Goal: Information Seeking & Learning: Learn about a topic

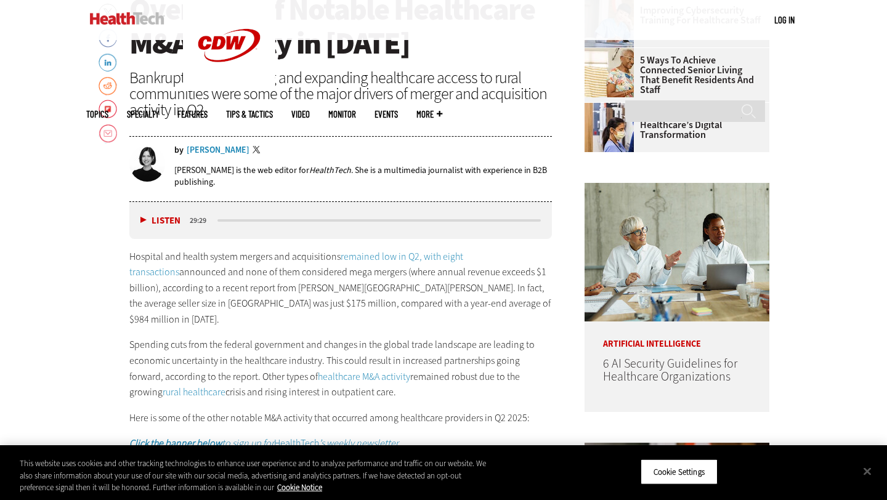
drag, startPoint x: 323, startPoint y: 289, endPoint x: 323, endPoint y: 278, distance: 11.1
click at [323, 279] on p "Hospital and health system mergers and acquisitions remained low in Q2, with ei…" at bounding box center [340, 288] width 422 height 79
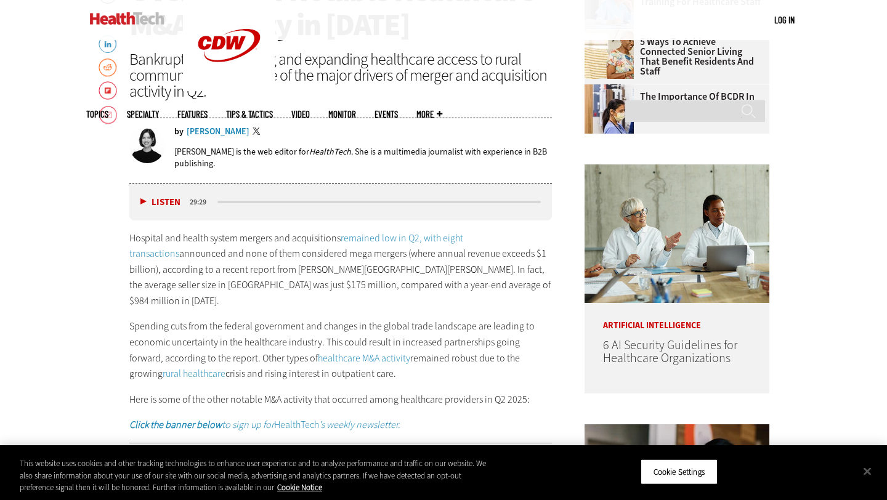
click at [300, 275] on p "Hospital and health system mergers and acquisitions remained low in Q2, with ei…" at bounding box center [340, 269] width 422 height 79
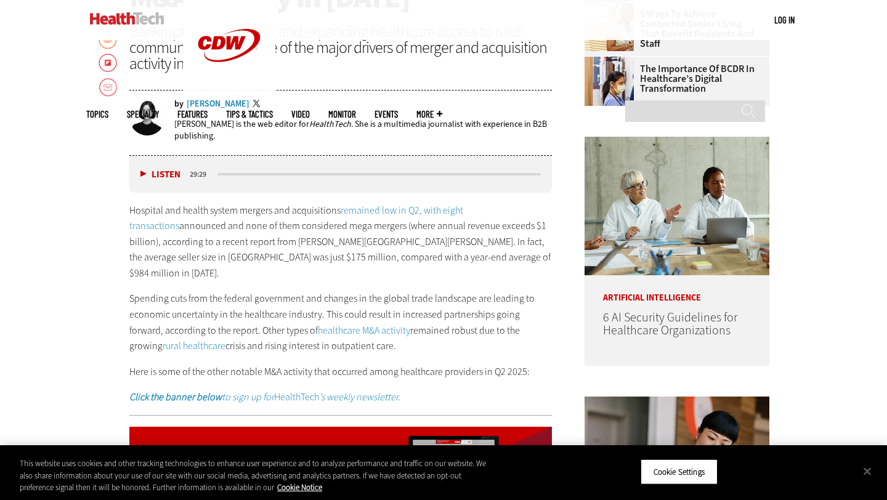
scroll to position [584, 0]
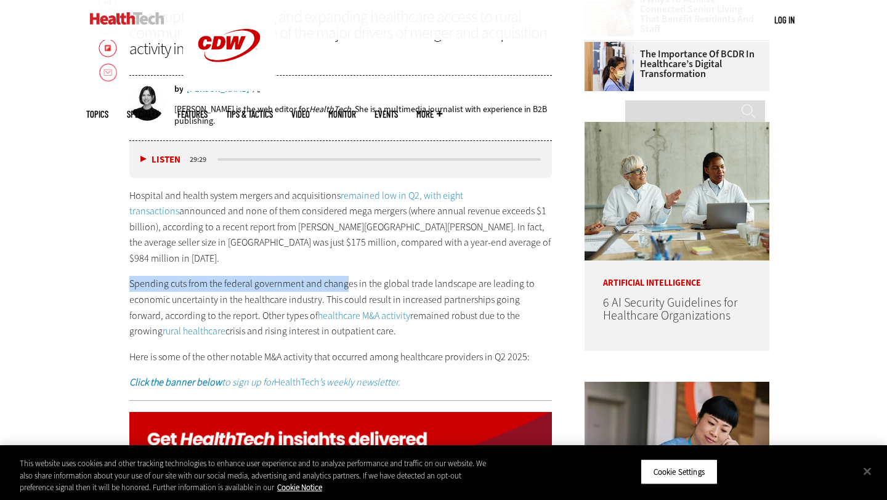
drag, startPoint x: 269, startPoint y: 260, endPoint x: 345, endPoint y: 264, distance: 76.4
click at [345, 276] on p "Spending cuts from the federal government and changes in the global trade lands…" at bounding box center [340, 307] width 422 height 63
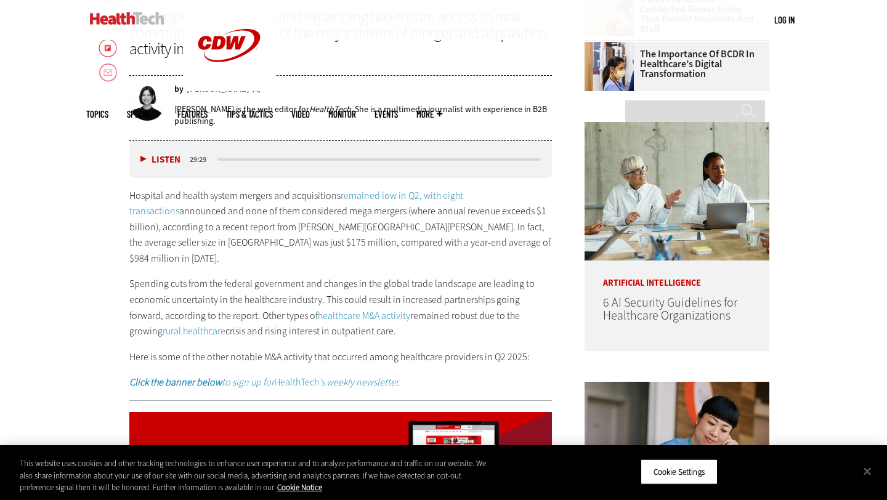
click at [359, 276] on p "Spending cuts from the federal government and changes in the global trade lands…" at bounding box center [340, 307] width 422 height 63
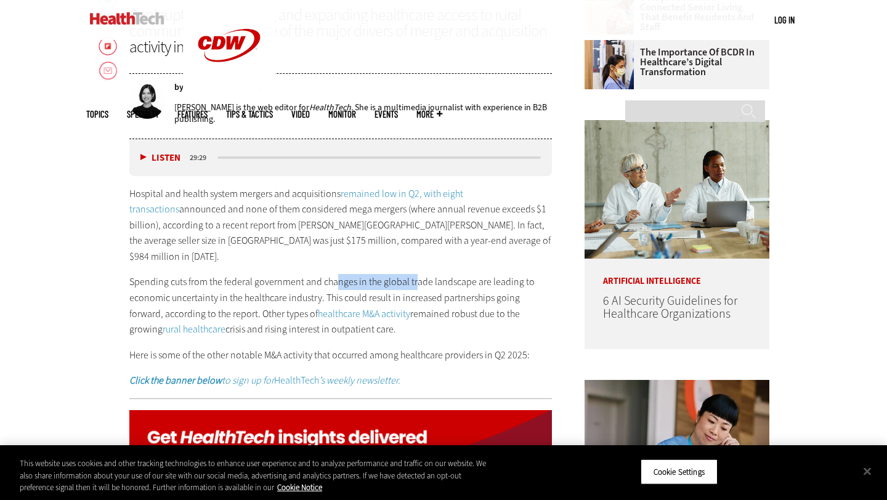
drag, startPoint x: 334, startPoint y: 262, endPoint x: 413, endPoint y: 262, distance: 79.4
click at [413, 274] on p "Spending cuts from the federal government and changes in the global trade lands…" at bounding box center [340, 305] width 422 height 63
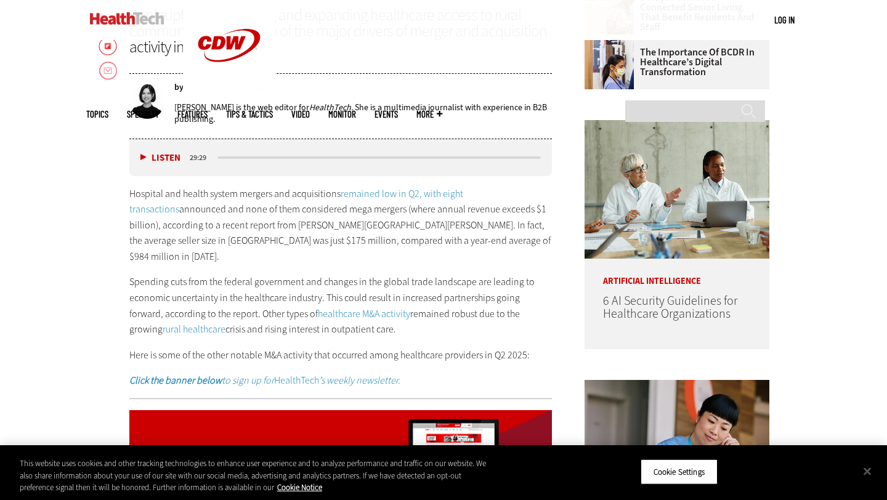
click at [324, 274] on p "Spending cuts from the federal government and changes in the global trade lands…" at bounding box center [340, 305] width 422 height 63
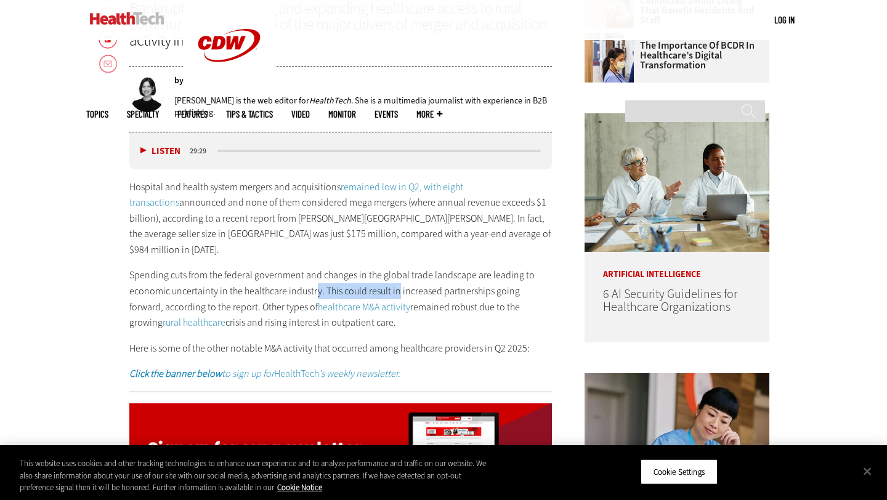
drag, startPoint x: 316, startPoint y: 268, endPoint x: 398, endPoint y: 270, distance: 81.9
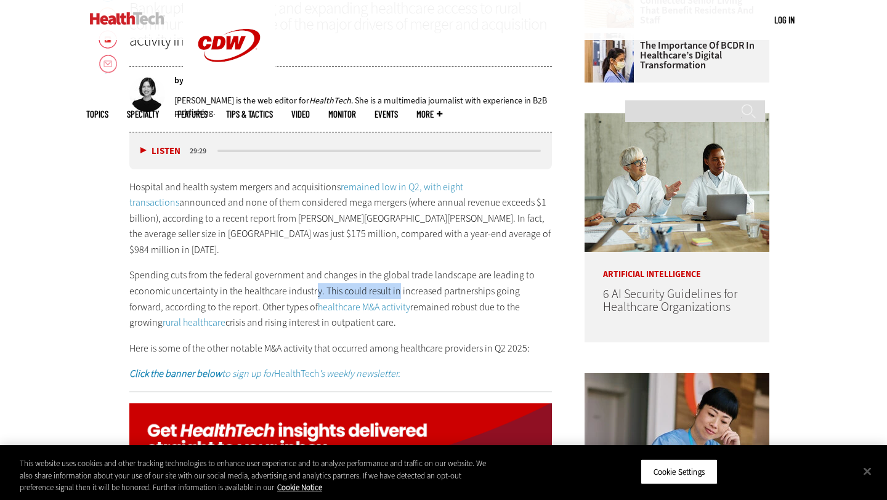
click at [398, 270] on p "Spending cuts from the federal government and changes in the global trade lands…" at bounding box center [340, 298] width 422 height 63
click at [410, 270] on p "Spending cuts from the federal government and changes in the global trade lands…" at bounding box center [340, 298] width 422 height 63
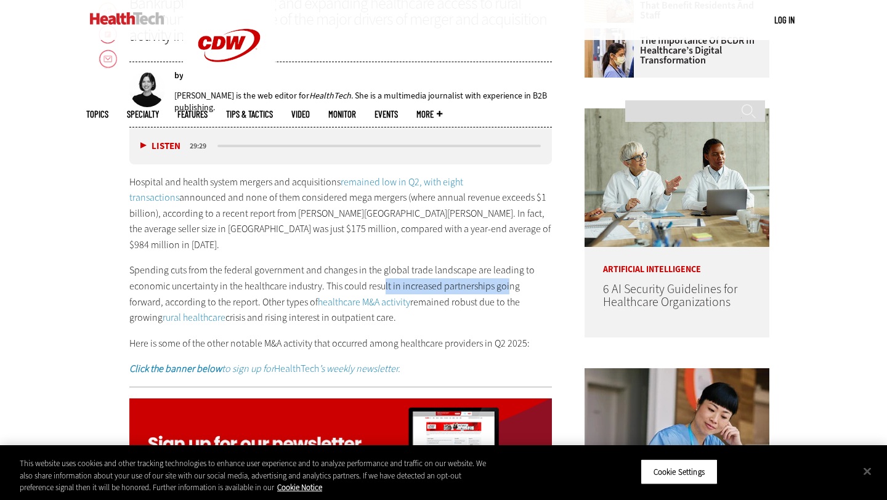
drag, startPoint x: 384, startPoint y: 270, endPoint x: 507, endPoint y: 272, distance: 123.2
click at [507, 272] on p "Spending cuts from the federal government and changes in the global trade lands…" at bounding box center [340, 293] width 422 height 63
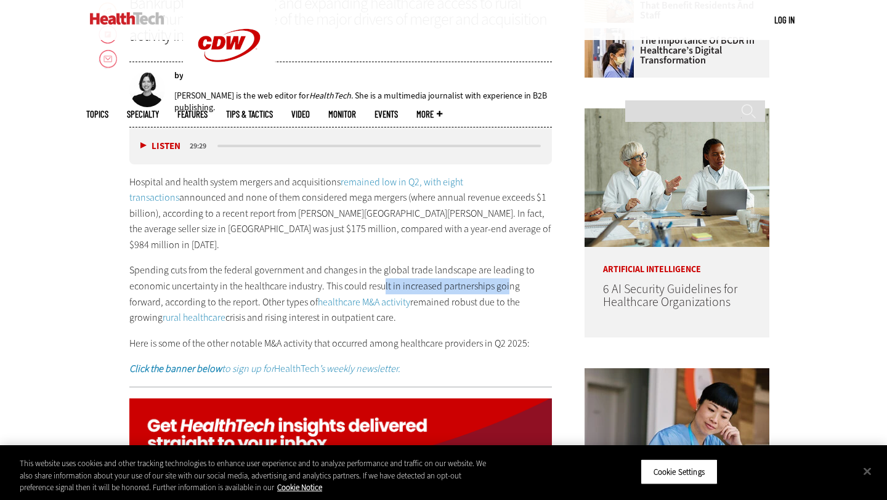
click at [507, 272] on p "Spending cuts from the federal government and changes in the global trade lands…" at bounding box center [340, 293] width 422 height 63
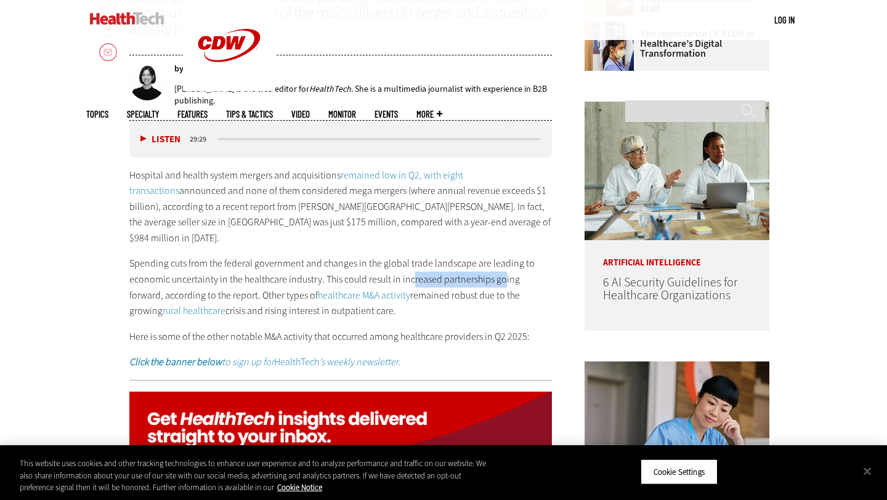
drag, startPoint x: 410, startPoint y: 266, endPoint x: 502, endPoint y: 266, distance: 91.7
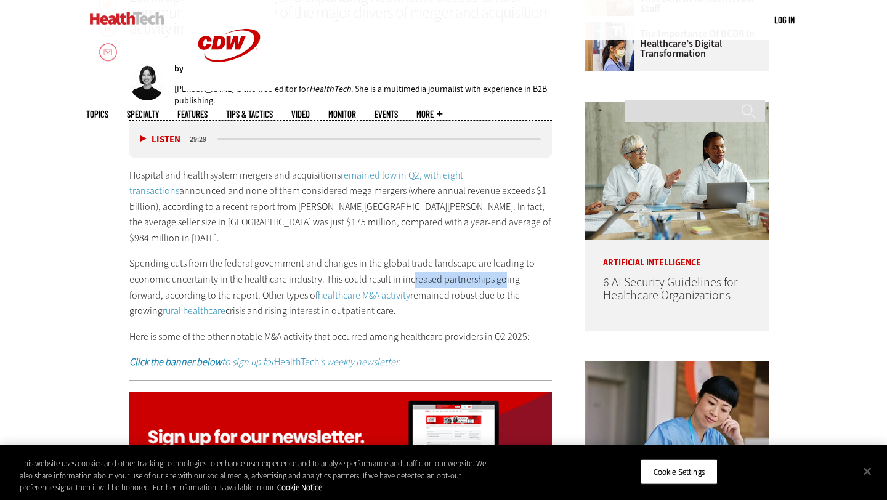
click at [502, 266] on p "Spending cuts from the federal government and changes in the global trade lands…" at bounding box center [340, 287] width 422 height 63
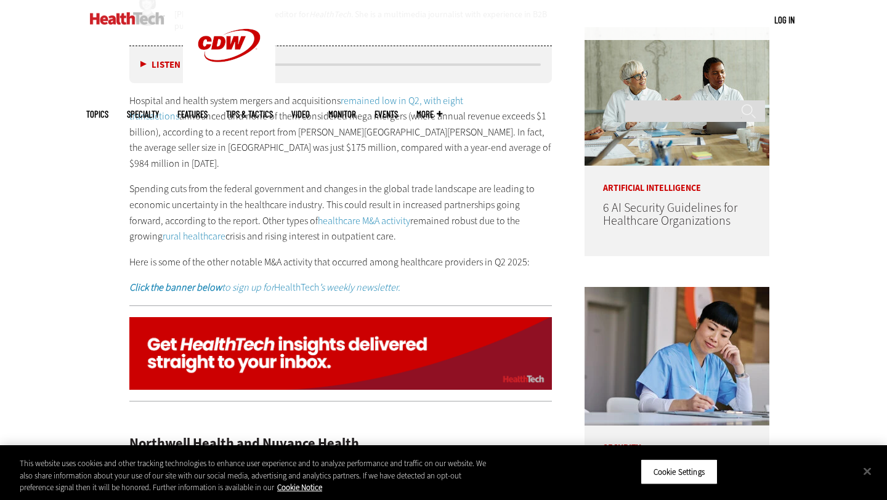
scroll to position [687, 0]
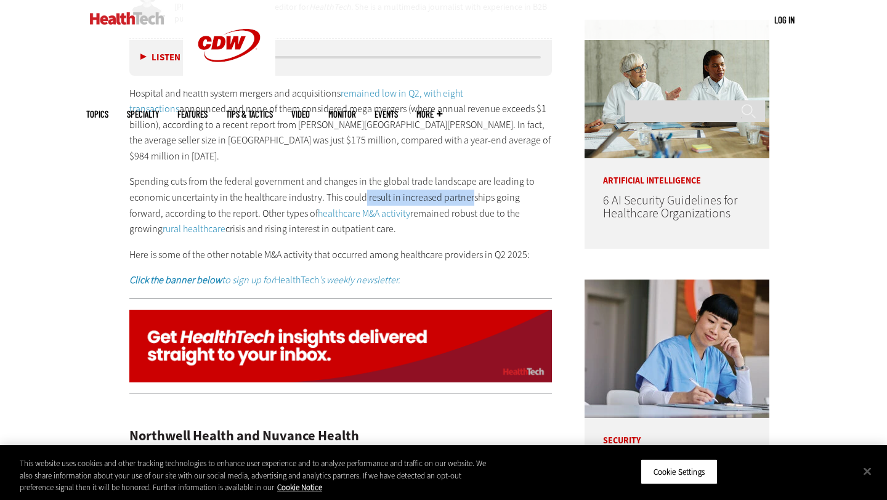
drag, startPoint x: 364, startPoint y: 180, endPoint x: 473, endPoint y: 180, distance: 109.0
click at [473, 180] on p "Spending cuts from the federal government and changes in the global trade lands…" at bounding box center [340, 205] width 422 height 63
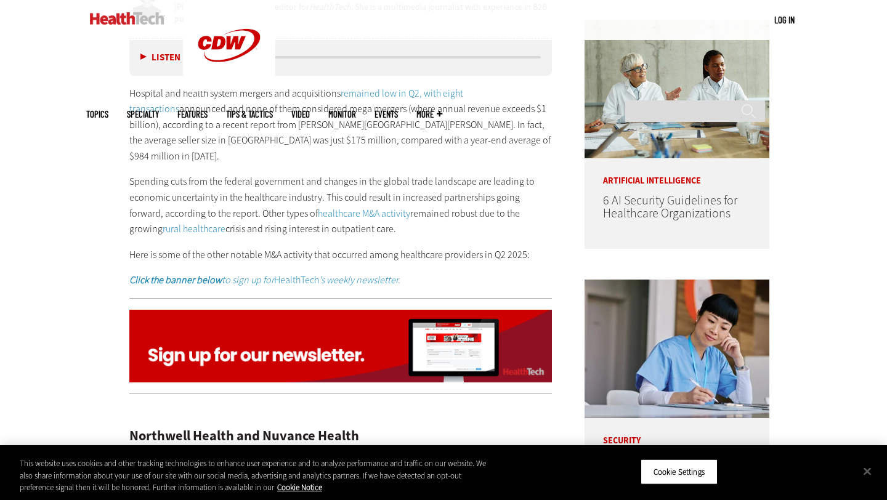
click at [474, 180] on p "Spending cuts from the federal government and changes in the global trade lands…" at bounding box center [340, 205] width 422 height 63
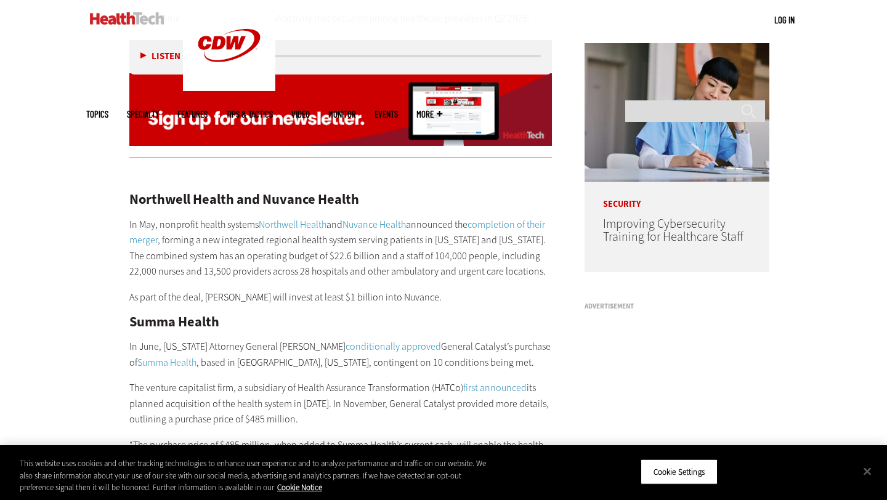
scroll to position [926, 0]
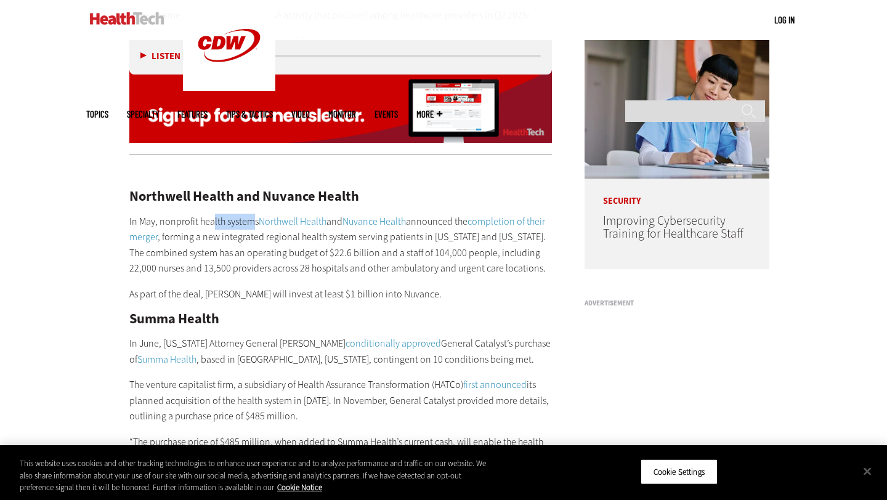
drag, startPoint x: 211, startPoint y: 204, endPoint x: 260, endPoint y: 205, distance: 48.6
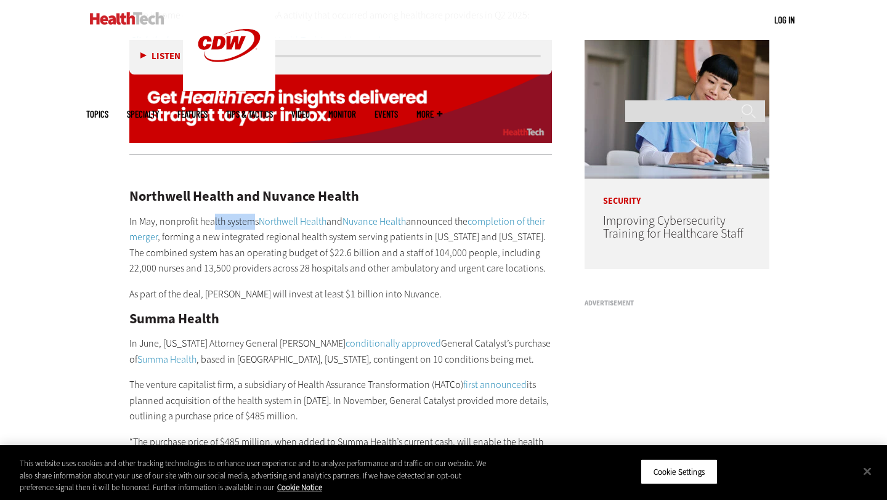
click at [260, 214] on p "In May, nonprofit health systems Northwell Health and Nuvance Health announced …" at bounding box center [340, 245] width 422 height 63
click at [241, 214] on p "In May, nonprofit health systems Northwell Health and Nuvance Health announced …" at bounding box center [340, 245] width 422 height 63
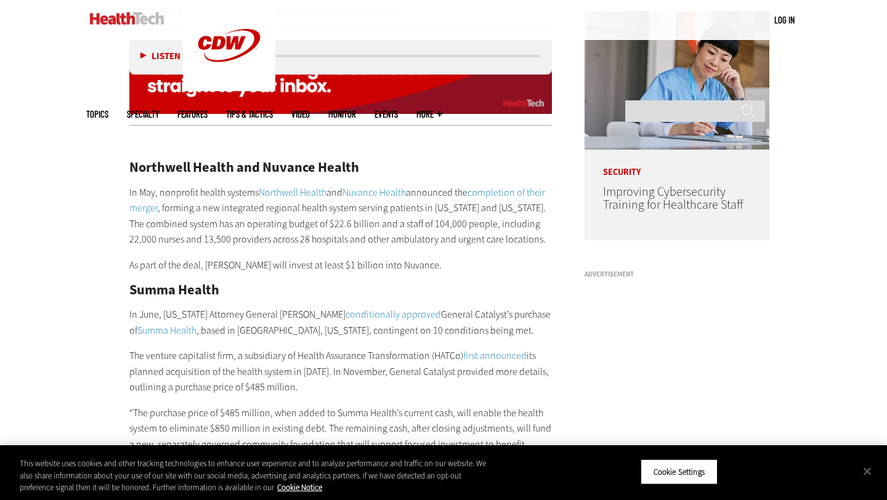
scroll to position [957, 0]
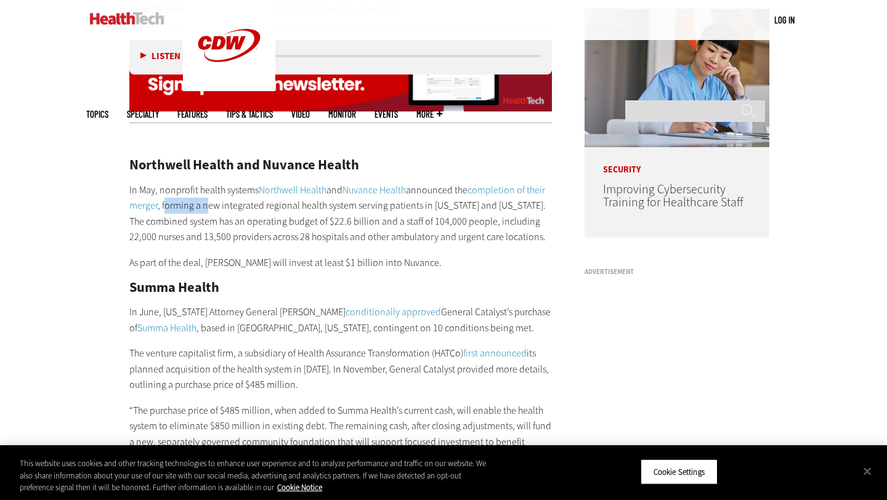
drag, startPoint x: 164, startPoint y: 187, endPoint x: 205, endPoint y: 187, distance: 40.6
click at [205, 187] on p "In May, nonprofit health systems Northwell Health and Nuvance Health announced …" at bounding box center [340, 213] width 422 height 63
drag, startPoint x: 219, startPoint y: 187, endPoint x: 211, endPoint y: 187, distance: 8.0
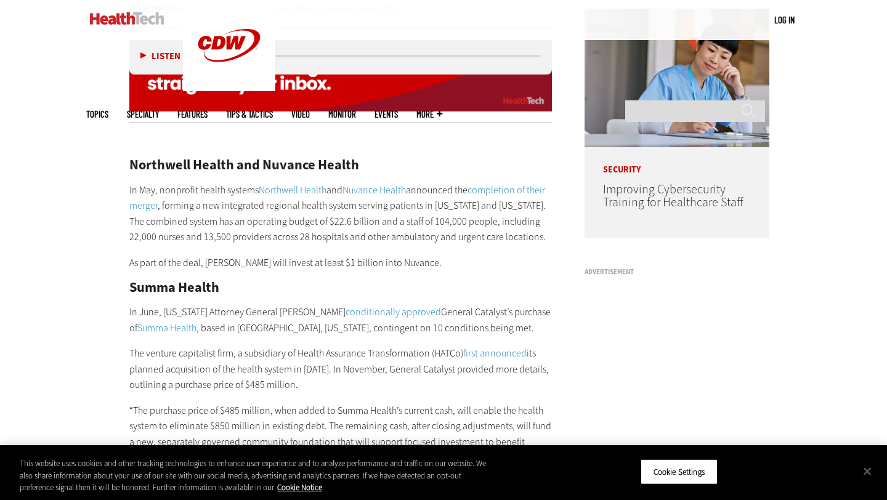
click at [220, 187] on p "In May, nonprofit health systems Northwell Health and Nuvance Health announced …" at bounding box center [340, 213] width 422 height 63
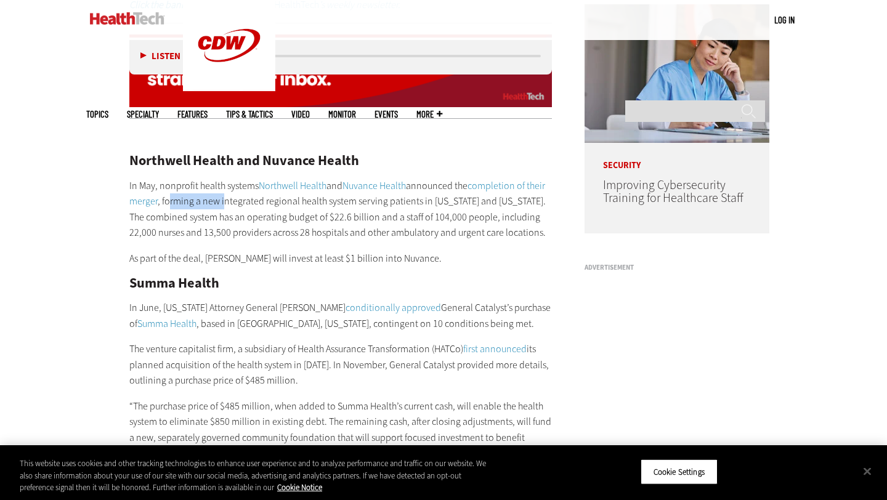
drag, startPoint x: 167, startPoint y: 187, endPoint x: 224, endPoint y: 187, distance: 56.6
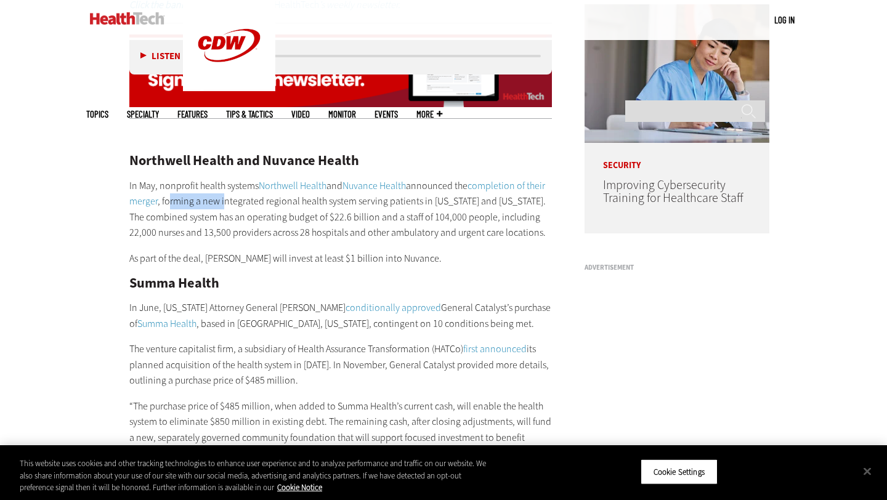
click at [224, 187] on p "In May, nonprofit health systems Northwell Health and Nuvance Health announced …" at bounding box center [340, 209] width 422 height 63
click at [234, 187] on p "In May, nonprofit health systems Northwell Health and Nuvance Health announced …" at bounding box center [340, 209] width 422 height 63
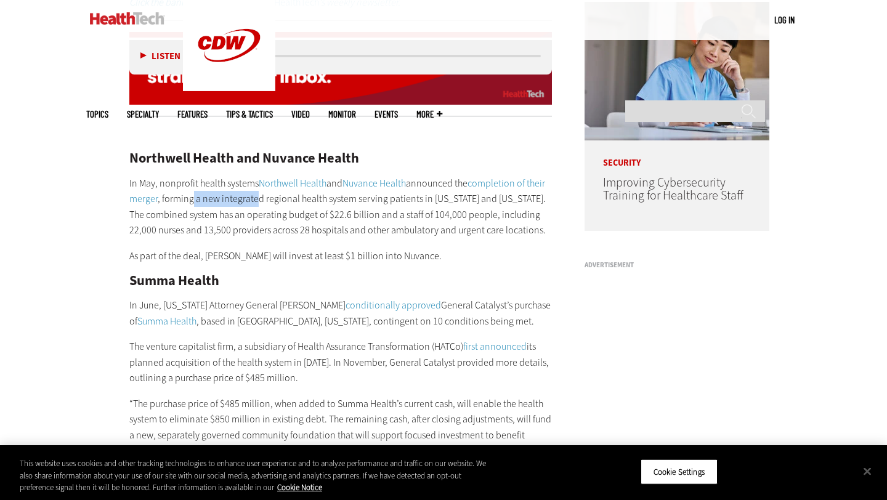
drag, startPoint x: 191, startPoint y: 185, endPoint x: 265, endPoint y: 185, distance: 73.9
click at [265, 185] on p "In May, nonprofit health systems Northwell Health and Nuvance Health announced …" at bounding box center [340, 206] width 422 height 63
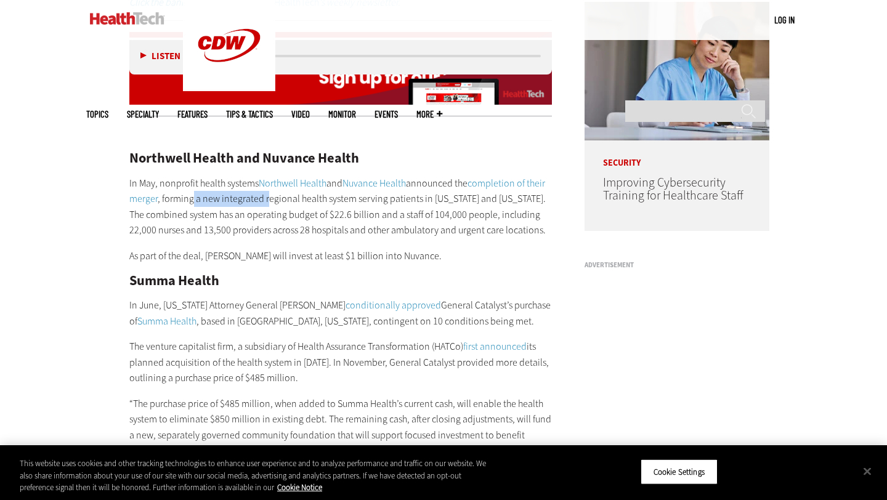
click at [267, 185] on p "In May, nonprofit health systems Northwell Health and Nuvance Health announced …" at bounding box center [340, 206] width 422 height 63
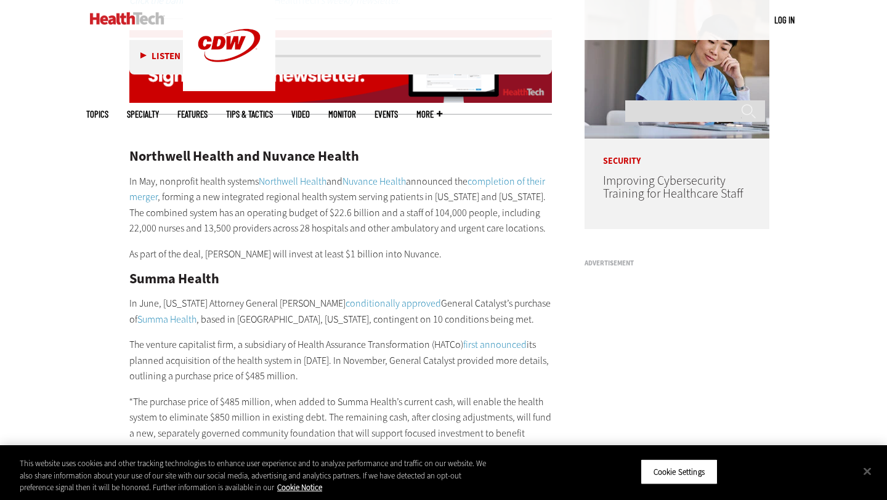
scroll to position [975, 0]
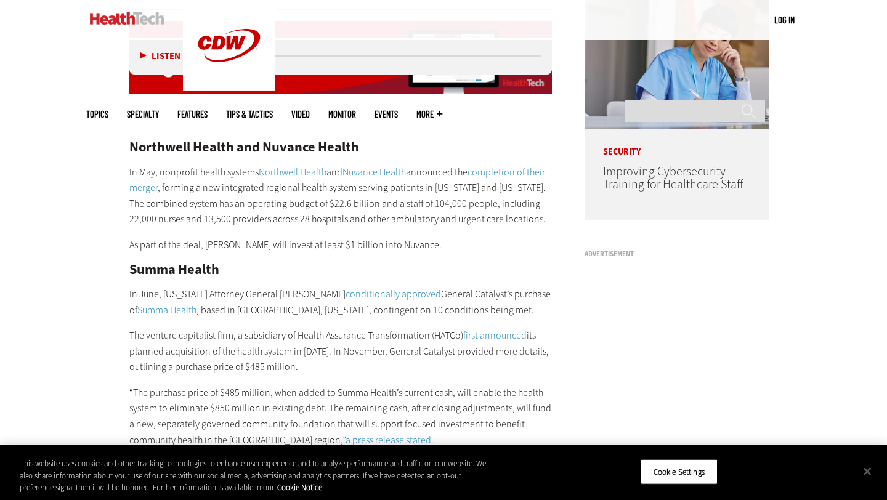
drag, startPoint x: 174, startPoint y: 172, endPoint x: 241, endPoint y: 172, distance: 67.1
click at [181, 172] on p "In May, nonprofit health systems Northwell Health and Nuvance Health announced …" at bounding box center [340, 195] width 422 height 63
click at [241, 172] on p "In May, nonprofit health systems Northwell Health and Nuvance Health announced …" at bounding box center [340, 195] width 422 height 63
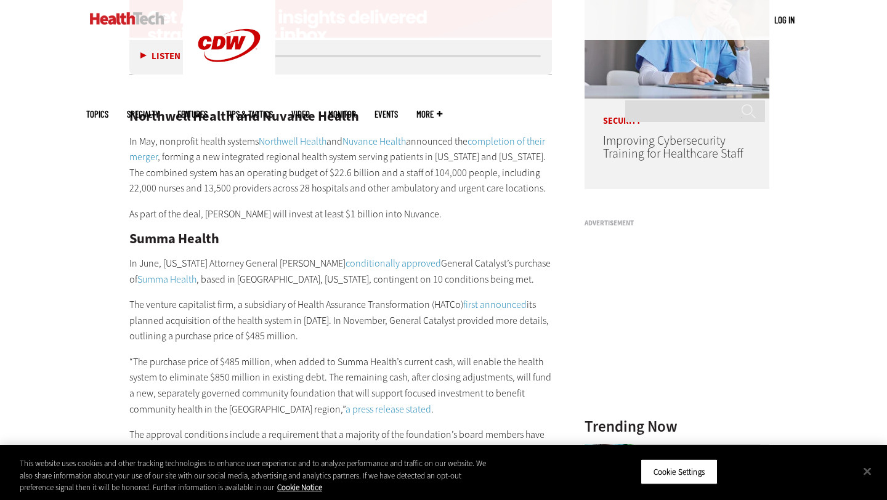
scroll to position [1002, 0]
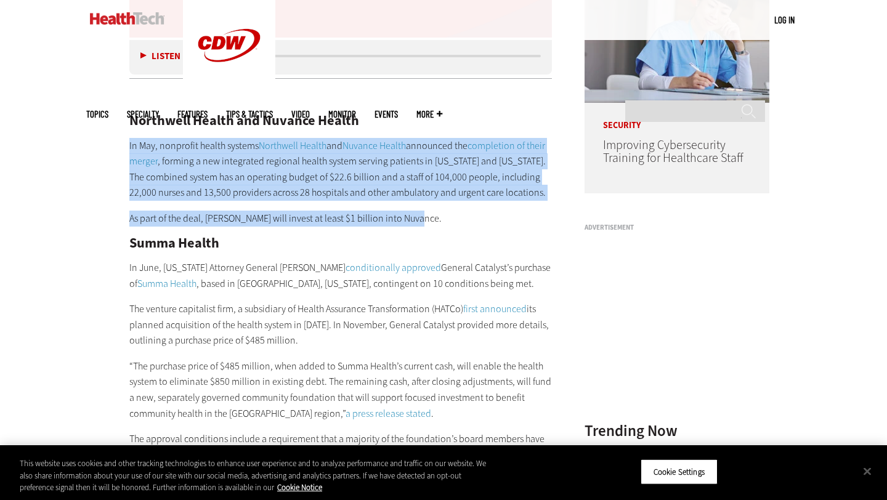
drag, startPoint x: 128, startPoint y: 127, endPoint x: 436, endPoint y: 198, distance: 315.9
copy div "In May, nonprofit health systems Northwell Health and Nuvance Health announced …"
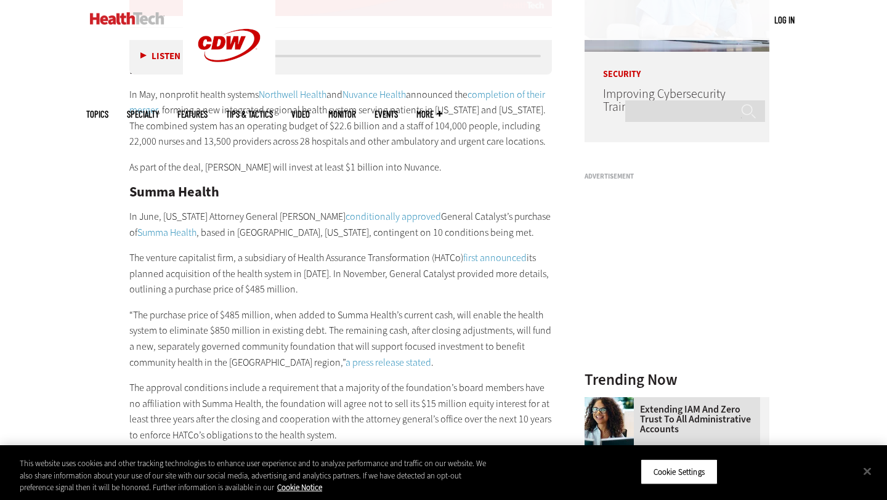
scroll to position [1060, 0]
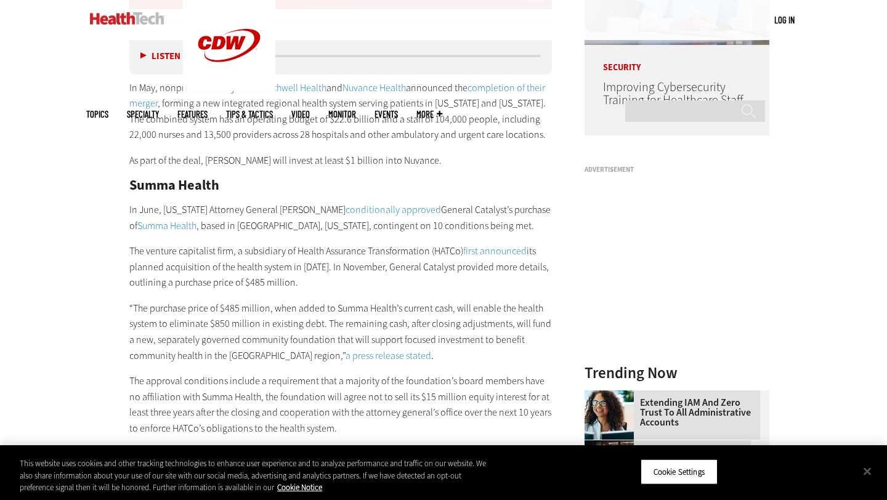
drag, startPoint x: 239, startPoint y: 198, endPoint x: 261, endPoint y: 198, distance: 22.2
click at [259, 202] on p "In June, [US_STATE] Attorney General [PERSON_NAME] conditionally approved Gener…" at bounding box center [340, 217] width 422 height 31
click at [295, 202] on p "In June, [US_STATE] Attorney General [PERSON_NAME] conditionally approved Gener…" at bounding box center [340, 217] width 422 height 31
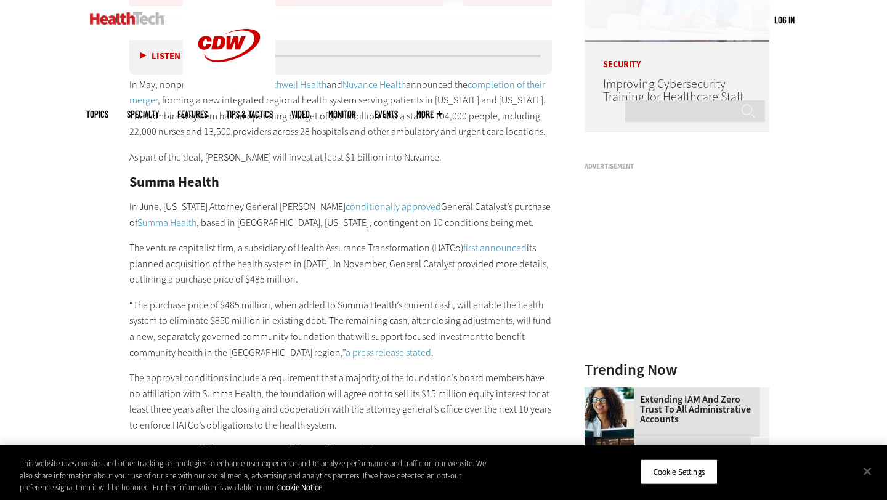
scroll to position [1070, 0]
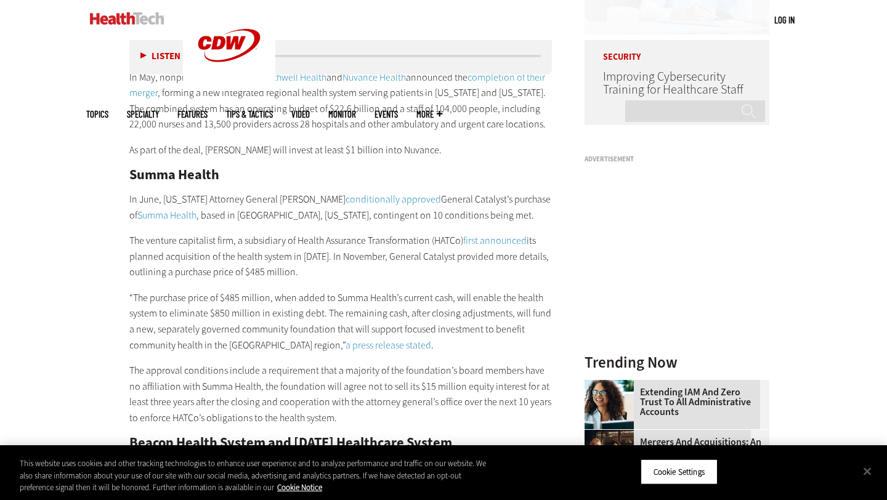
drag, startPoint x: 271, startPoint y: 190, endPoint x: 331, endPoint y: 190, distance: 59.7
click at [331, 191] on p "In June, [US_STATE] Attorney General [PERSON_NAME] conditionally approved Gener…" at bounding box center [340, 206] width 422 height 31
drag, startPoint x: 408, startPoint y: 202, endPoint x: 318, endPoint y: 202, distance: 90.5
click at [318, 202] on p "In June, [US_STATE] Attorney General [PERSON_NAME] conditionally approved Gener…" at bounding box center [340, 206] width 422 height 31
click at [294, 200] on p "In June, [US_STATE] Attorney General [PERSON_NAME] conditionally approved Gener…" at bounding box center [340, 206] width 422 height 31
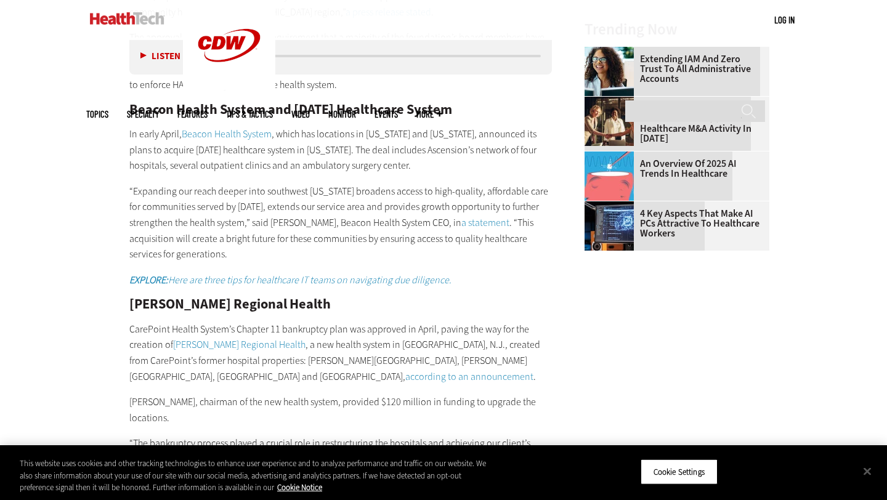
scroll to position [1402, 0]
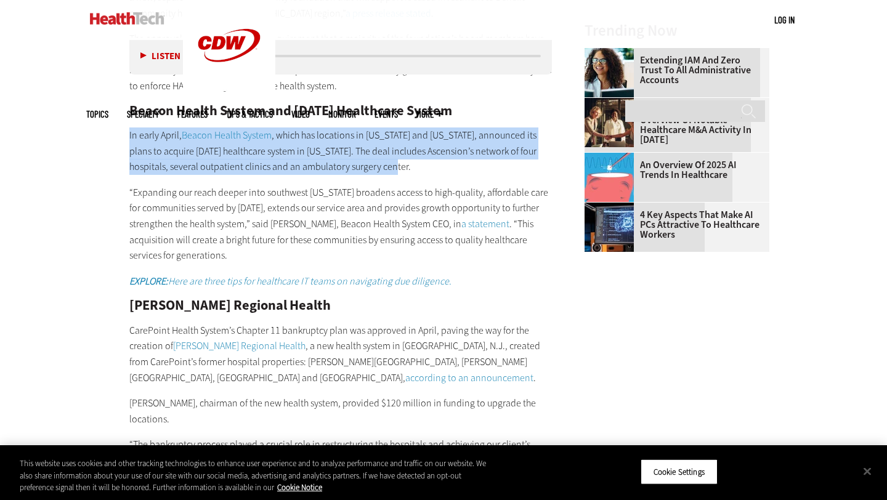
drag, startPoint x: 373, startPoint y: 151, endPoint x: 119, endPoint y: 112, distance: 257.2
copy p "In early April, Beacon Health System , which has locations in [US_STATE] and [U…"
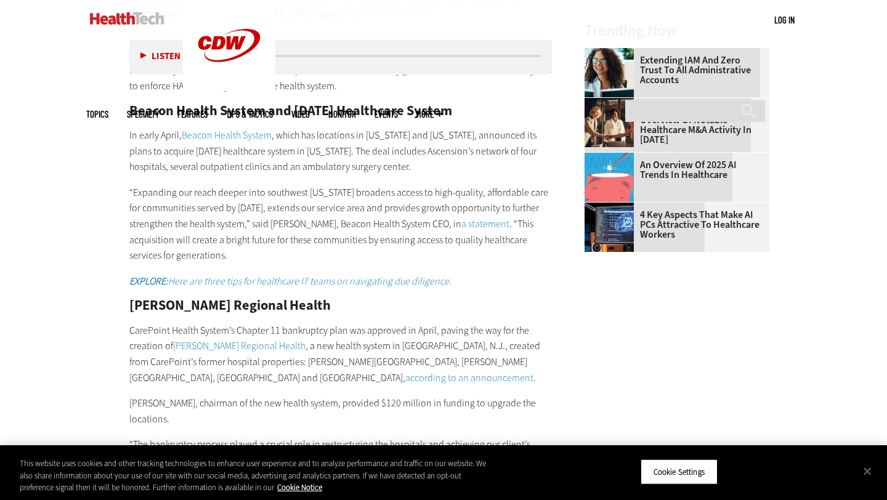
click at [376, 161] on div "Northwell Health and Nuvance Health In May, nonprofit health systems Northwell …" at bounding box center [340, 483] width 422 height 1590
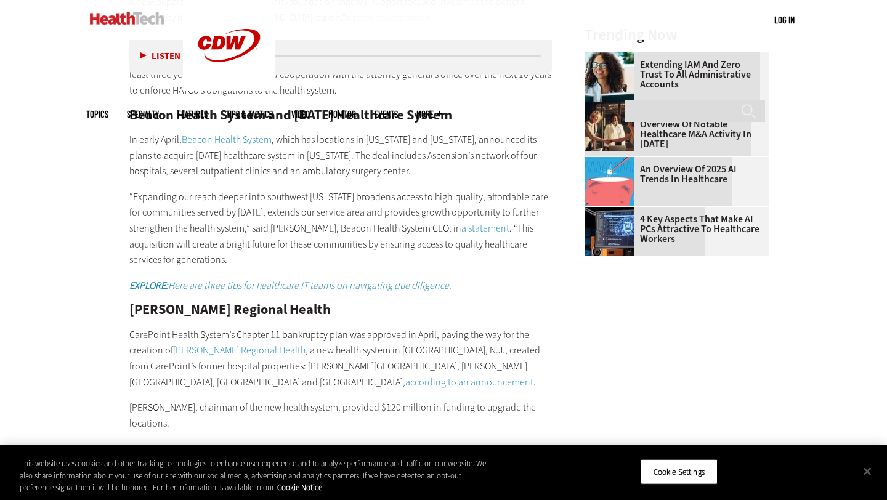
click at [224, 133] on link "Beacon Health System" at bounding box center [227, 139] width 90 height 13
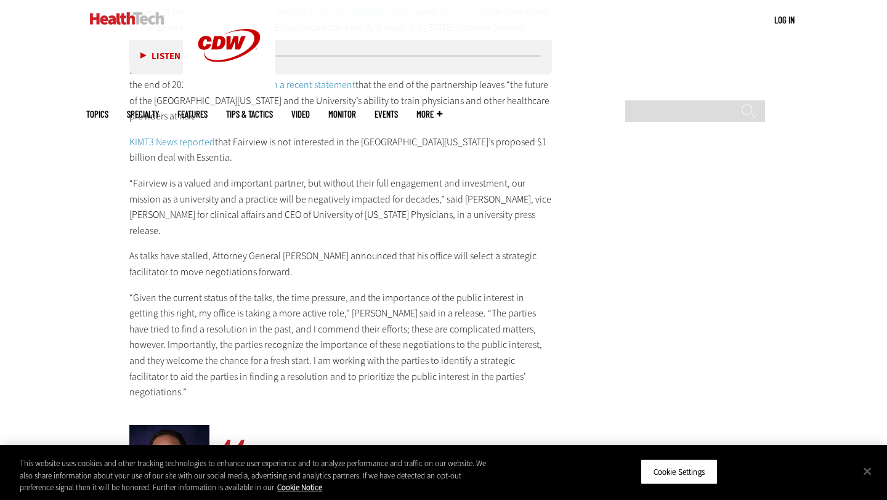
scroll to position [5918, 0]
